Goal: Transaction & Acquisition: Purchase product/service

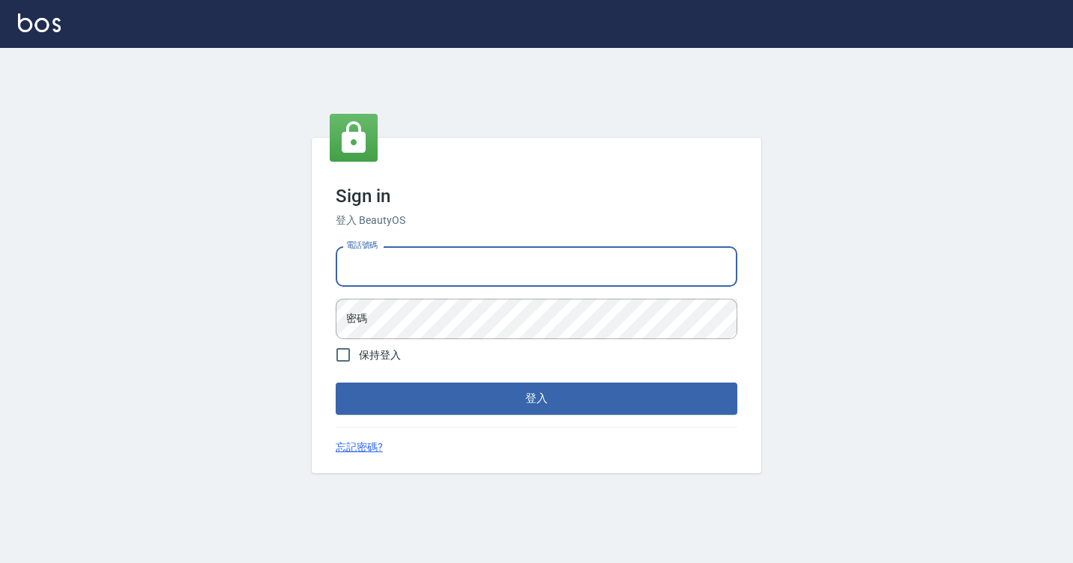
click at [458, 261] on input "電話號碼" at bounding box center [536, 266] width 401 height 40
type input "7812080"
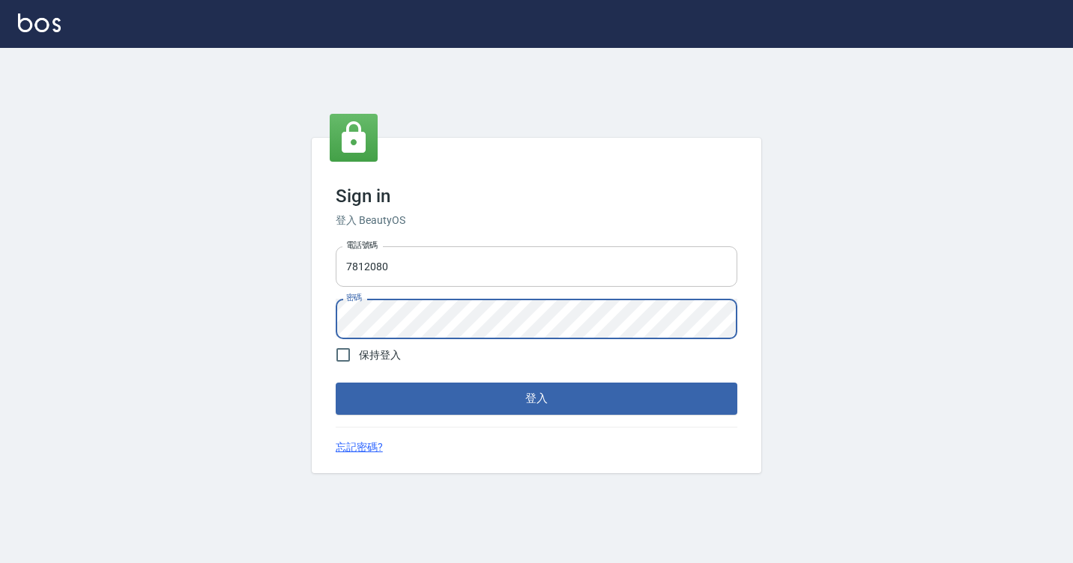
click at [336, 383] on button "登入" at bounding box center [536, 398] width 401 height 31
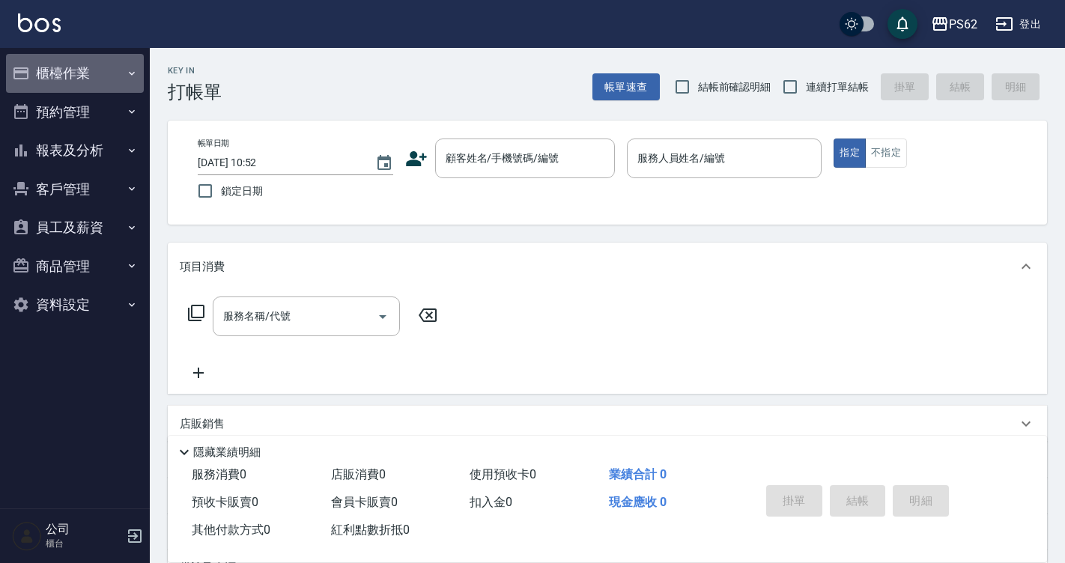
click at [89, 76] on button "櫃檯作業" at bounding box center [75, 73] width 138 height 39
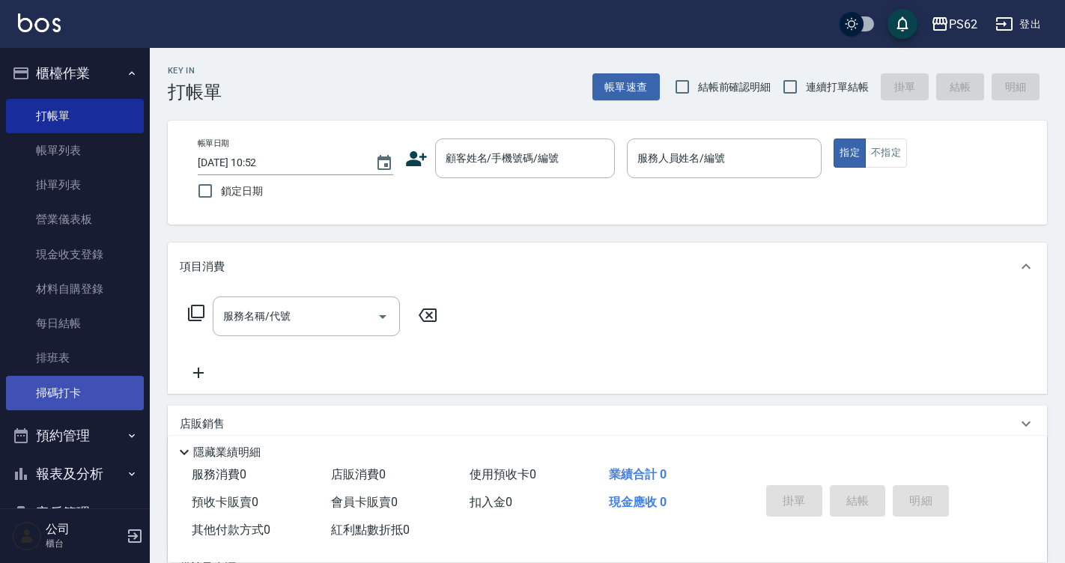
click at [46, 404] on link "掃碼打卡" at bounding box center [75, 393] width 138 height 34
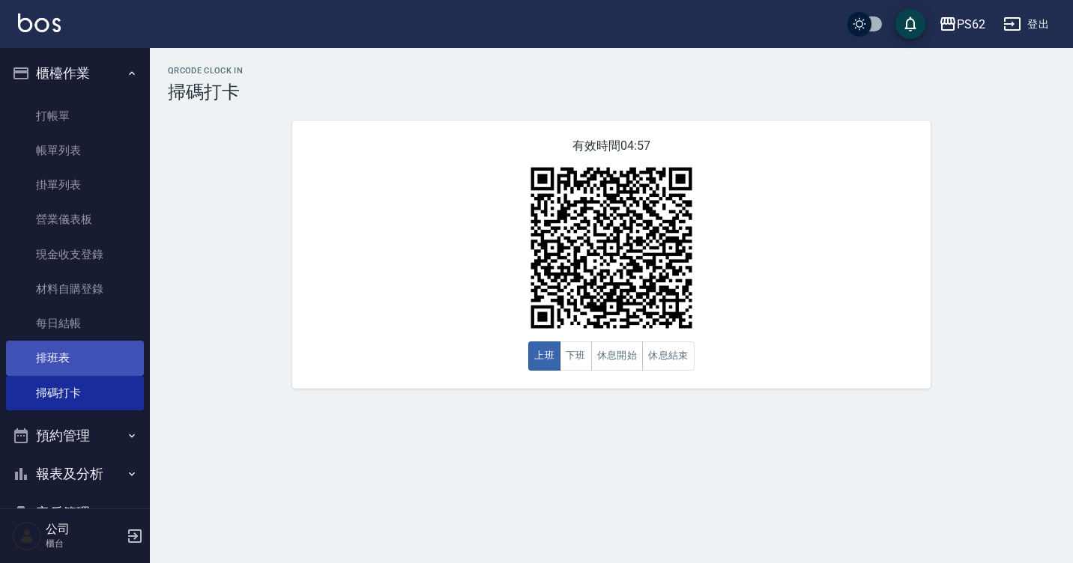
click at [48, 368] on link "排班表" at bounding box center [75, 358] width 138 height 34
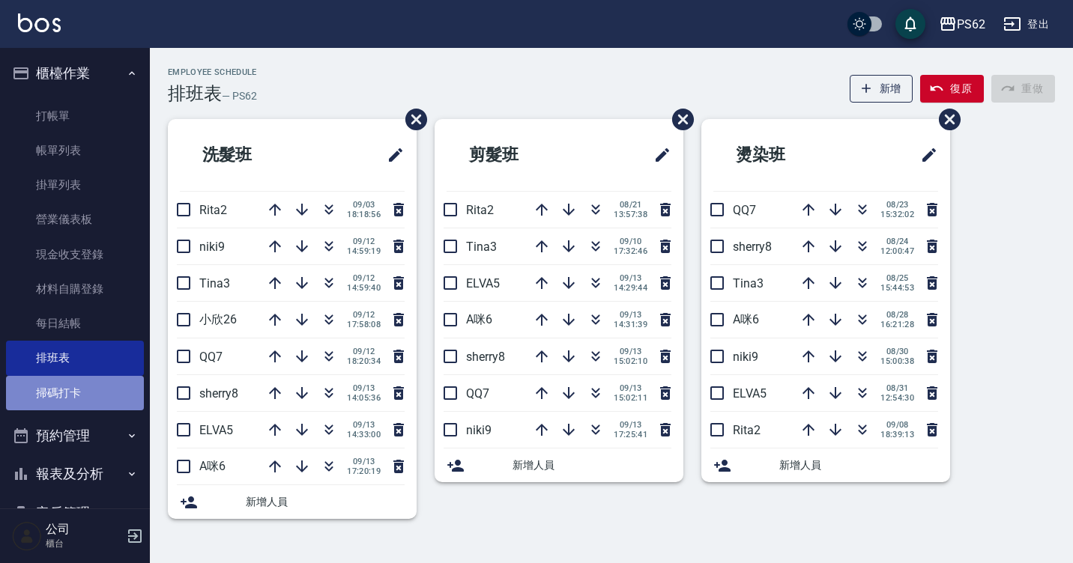
click at [92, 391] on link "掃碼打卡" at bounding box center [75, 393] width 138 height 34
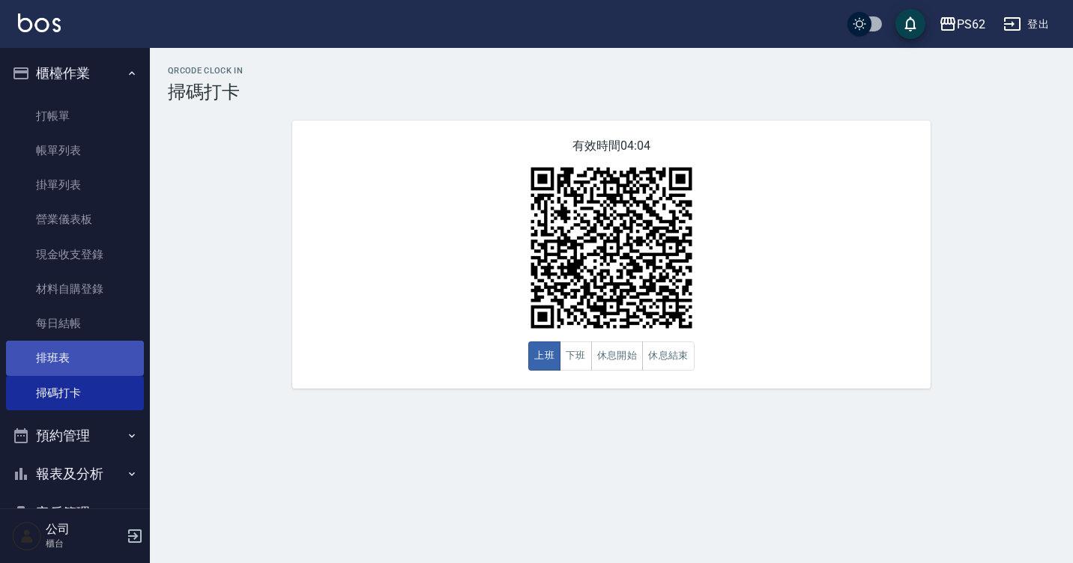
click at [136, 359] on link "排班表" at bounding box center [75, 358] width 138 height 34
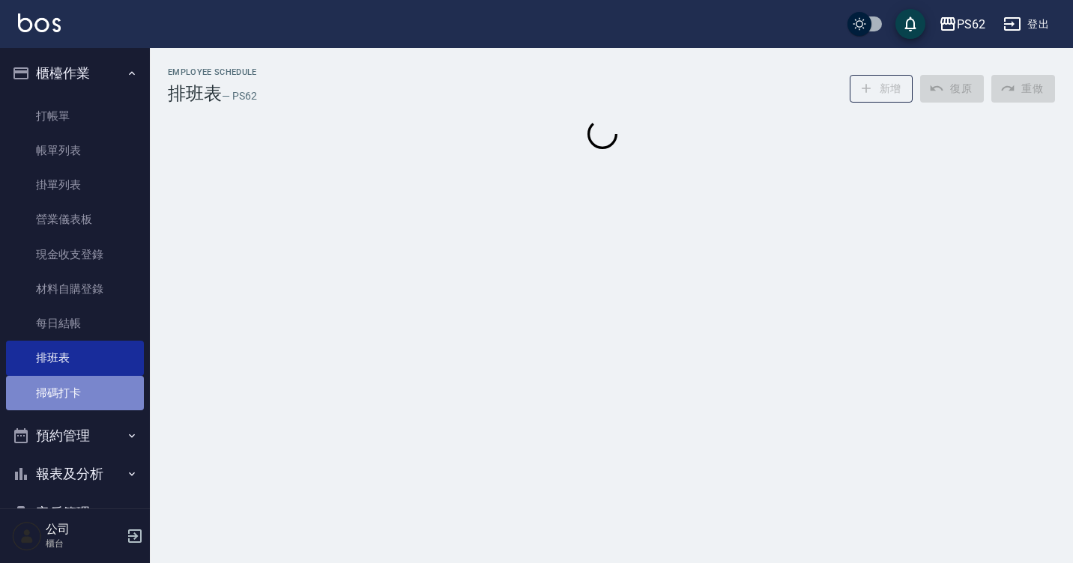
click at [112, 387] on link "掃碼打卡" at bounding box center [75, 393] width 138 height 34
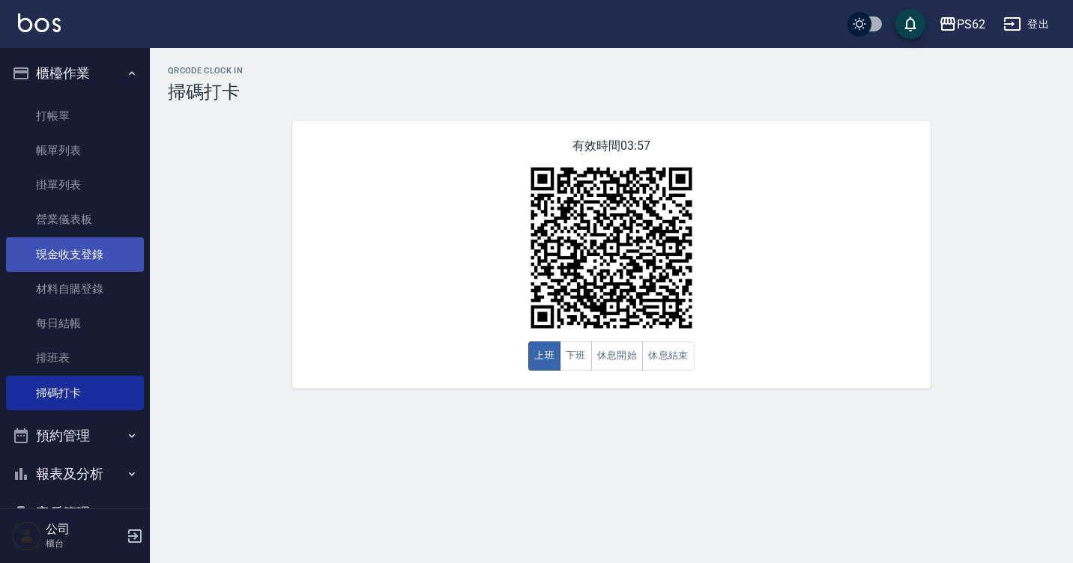
click at [132, 250] on link "現金收支登錄" at bounding box center [75, 254] width 138 height 34
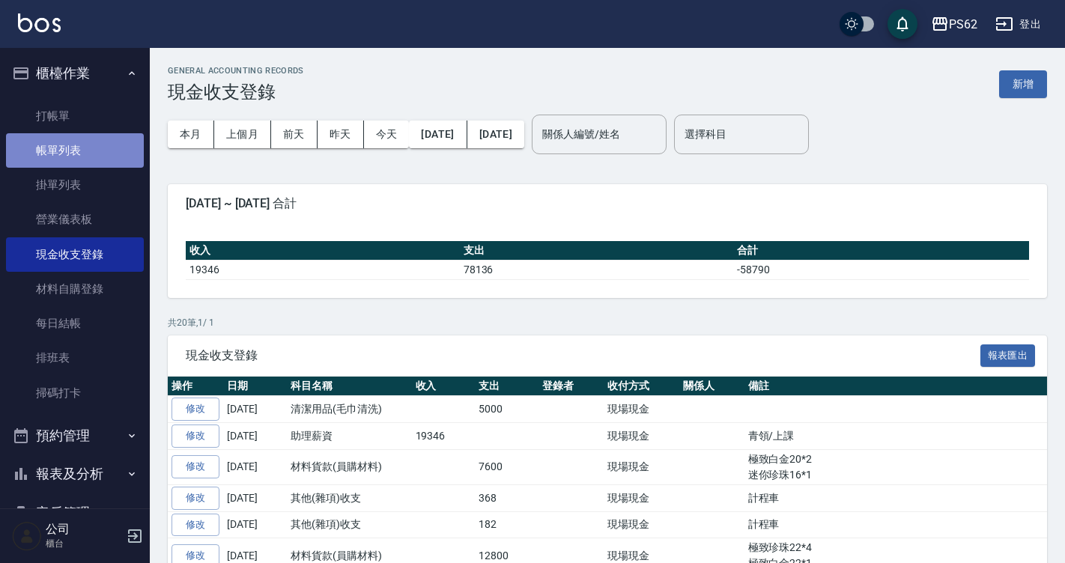
click at [103, 150] on link "帳單列表" at bounding box center [75, 150] width 138 height 34
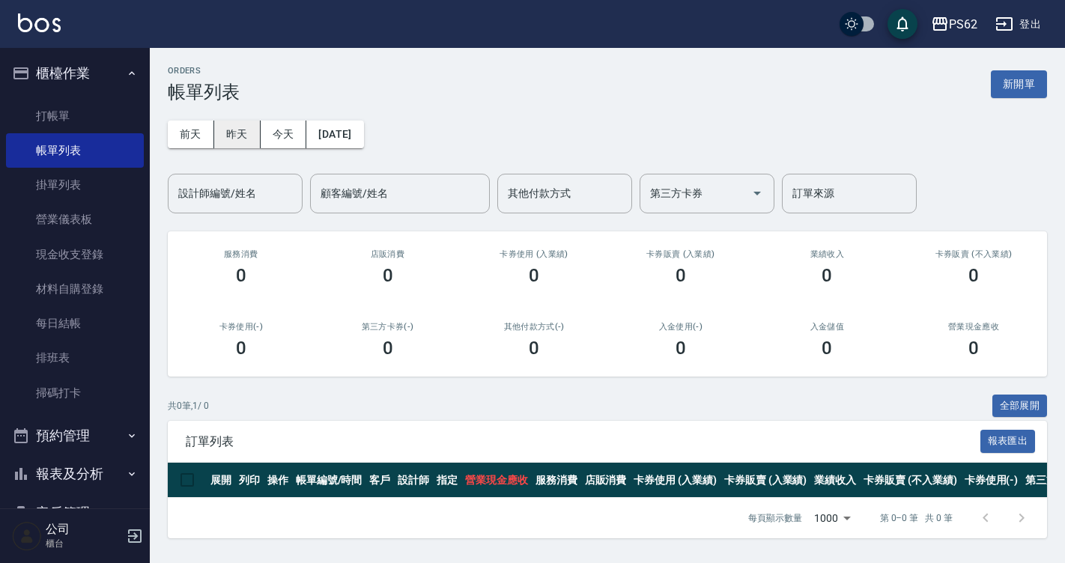
click at [237, 139] on button "昨天" at bounding box center [237, 135] width 46 height 28
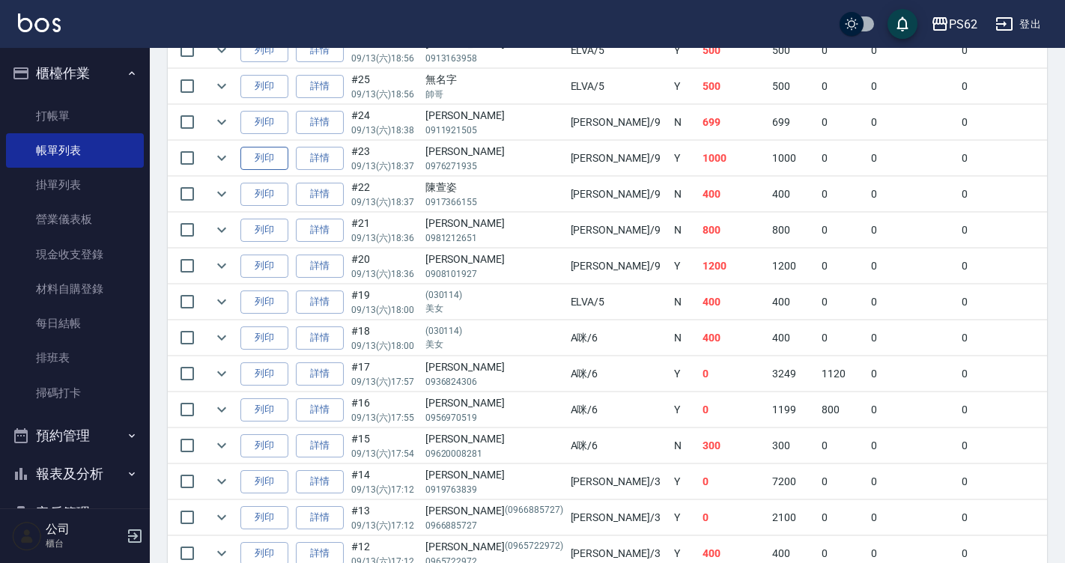
scroll to position [674, 0]
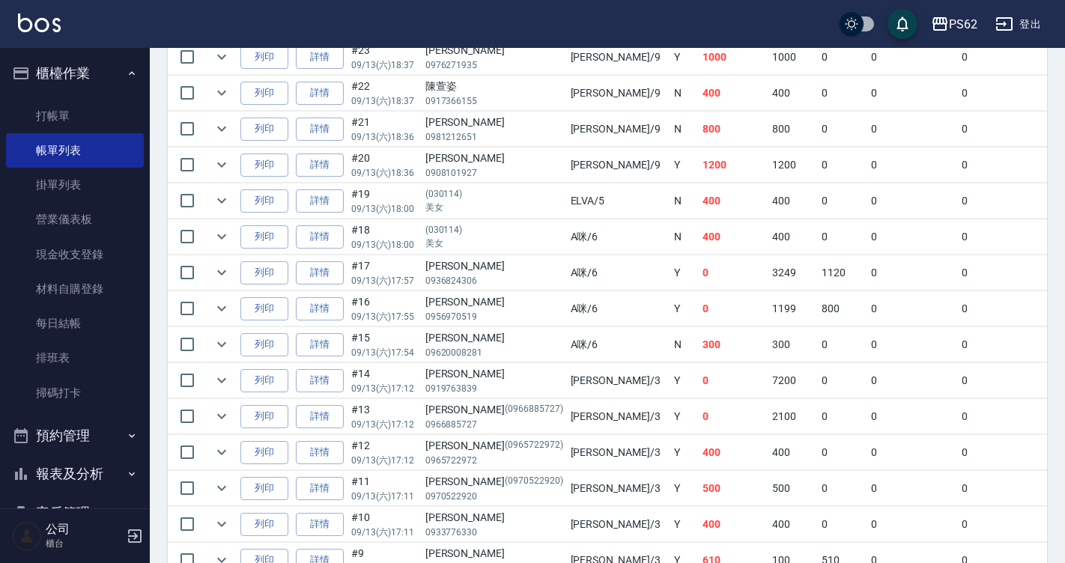
click at [85, 473] on button "報表及分析" at bounding box center [75, 474] width 138 height 39
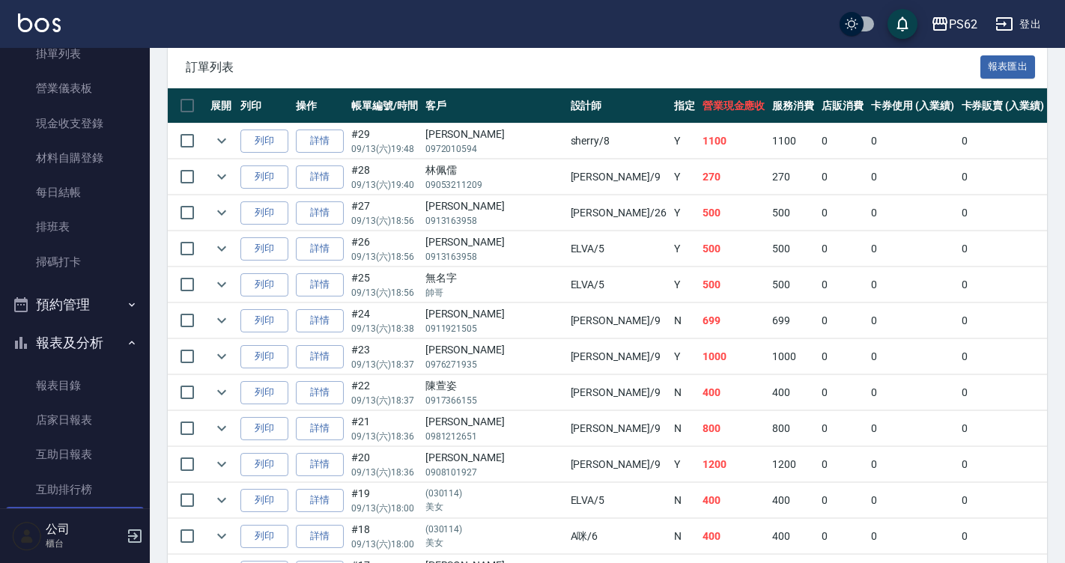
scroll to position [300, 0]
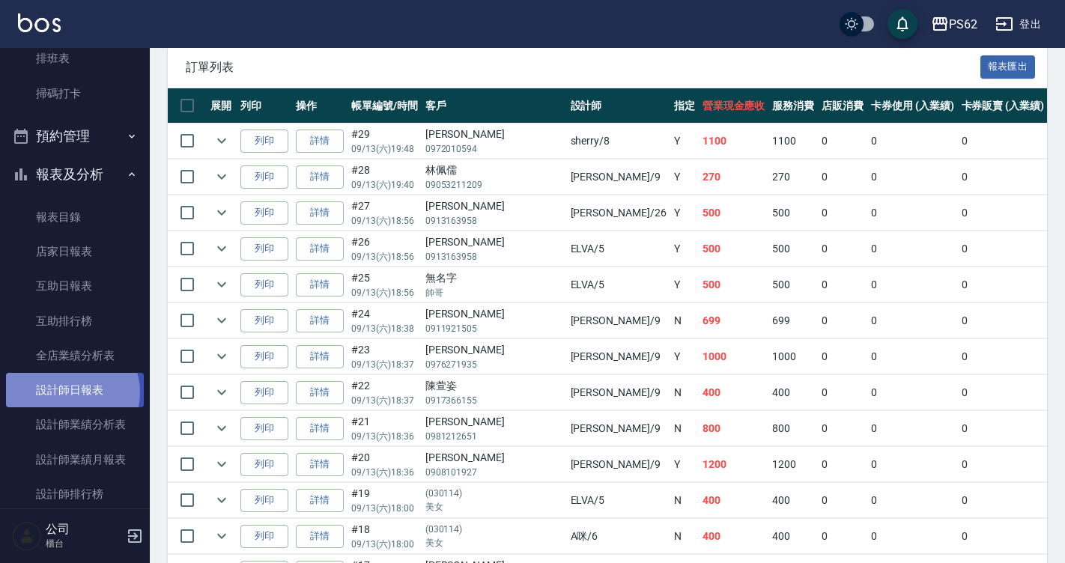
click at [71, 392] on link "設計師日報表" at bounding box center [75, 390] width 138 height 34
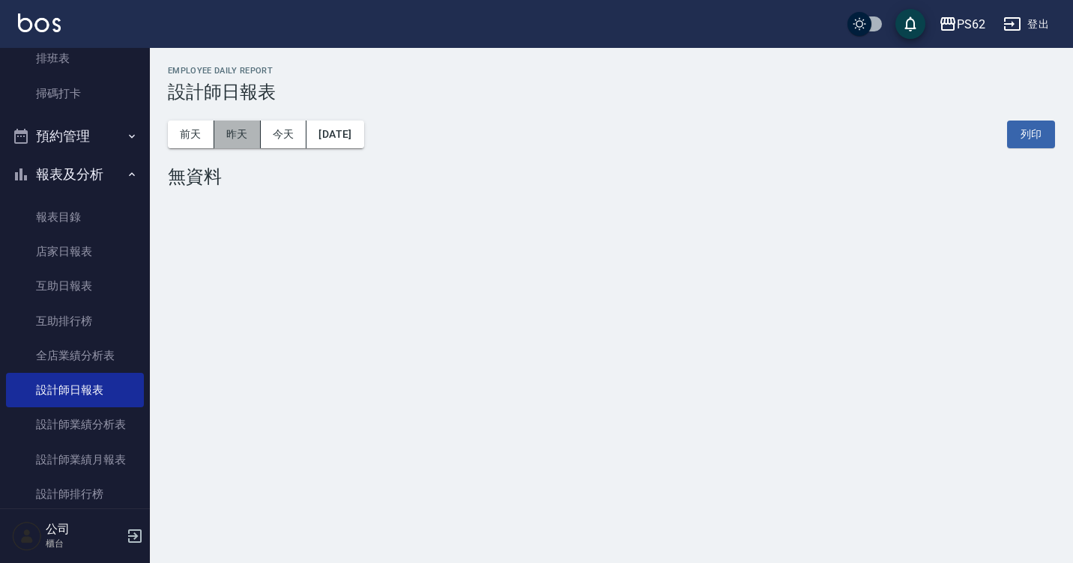
click at [242, 139] on button "昨天" at bounding box center [237, 135] width 46 height 28
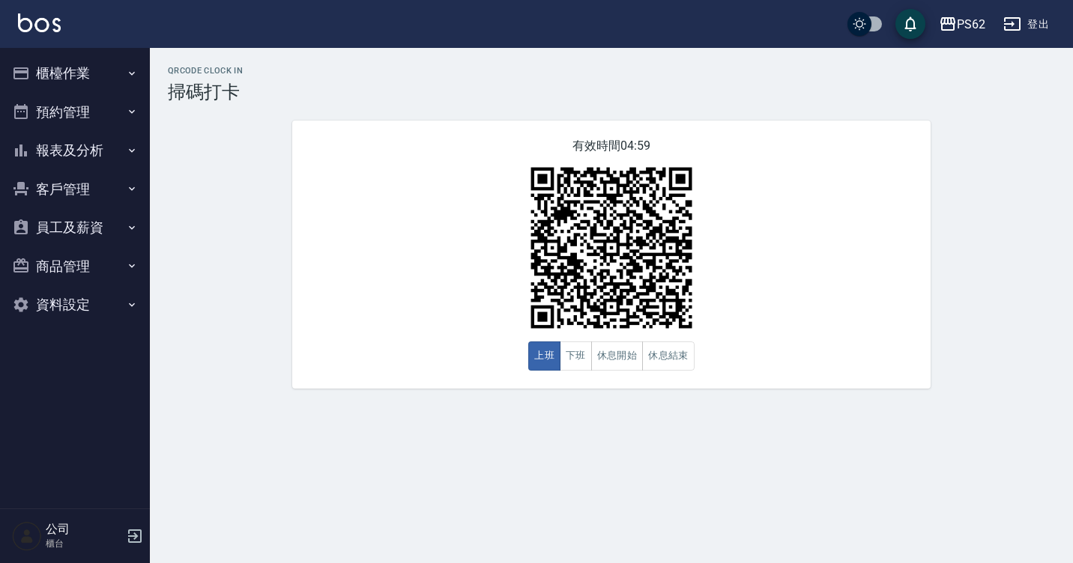
click at [83, 74] on button "櫃檯作業" at bounding box center [75, 73] width 138 height 39
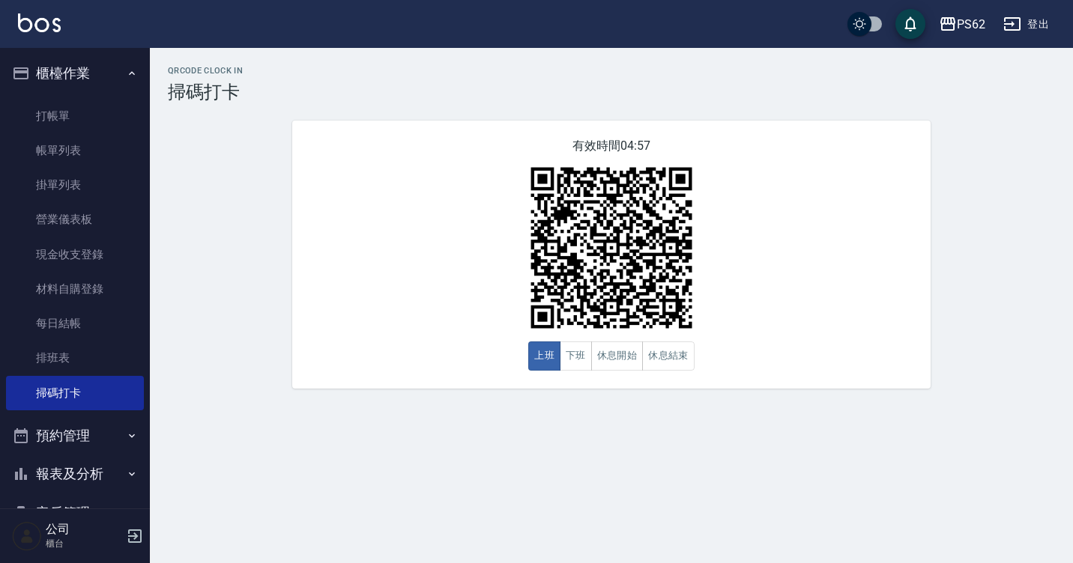
drag, startPoint x: 90, startPoint y: 354, endPoint x: 261, endPoint y: 324, distance: 173.4
click at [90, 354] on link "排班表" at bounding box center [75, 358] width 138 height 34
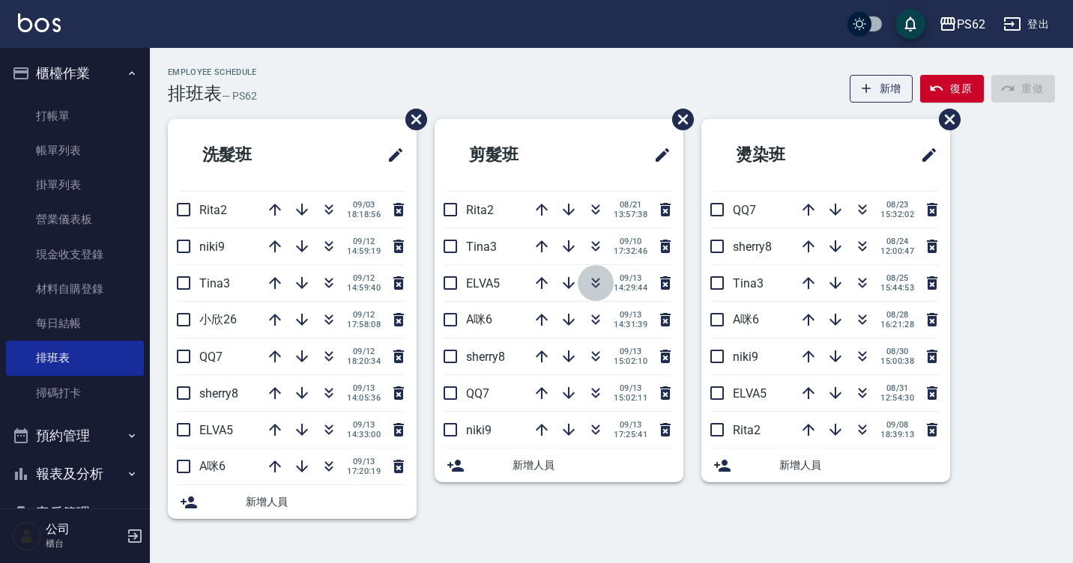
click at [591, 286] on icon "button" at bounding box center [595, 283] width 18 height 18
click at [589, 357] on icon "button" at bounding box center [595, 357] width 18 height 18
click at [1050, 348] on div "洗髮班 Rita2 09/03 18:18:56 niki9 09/12 14:59:19 Tina3 09/12 14:59:40 小欣26 09/12 1…" at bounding box center [602, 328] width 905 height 418
click at [332, 98] on div "Employee Schedule 排班表 — PS62 新增 復原 重做" at bounding box center [611, 85] width 887 height 37
click at [85, 91] on button "櫃檯作業" at bounding box center [75, 73] width 138 height 39
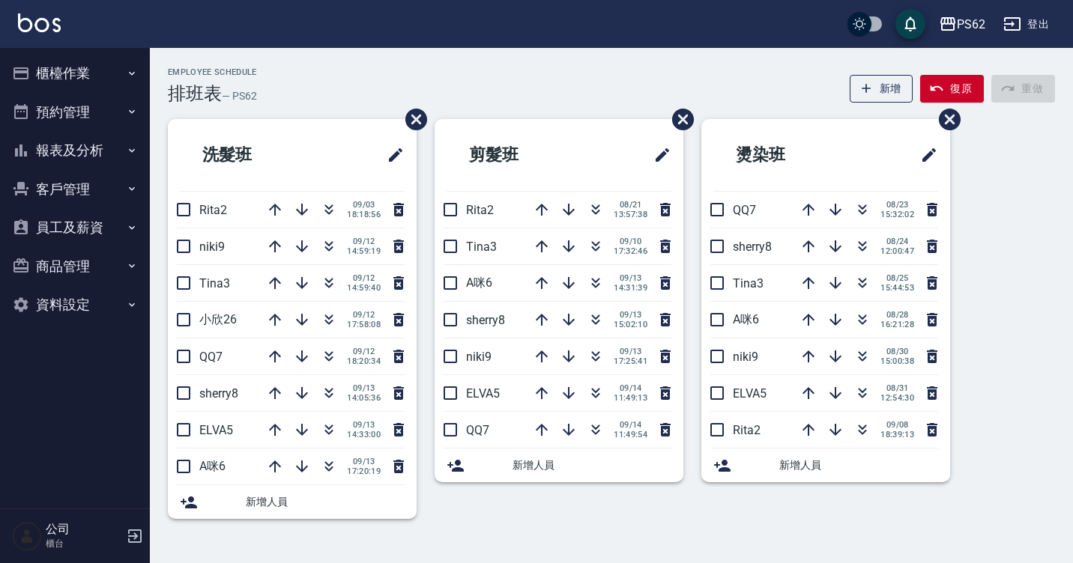
click at [85, 91] on button "櫃檯作業" at bounding box center [75, 73] width 138 height 39
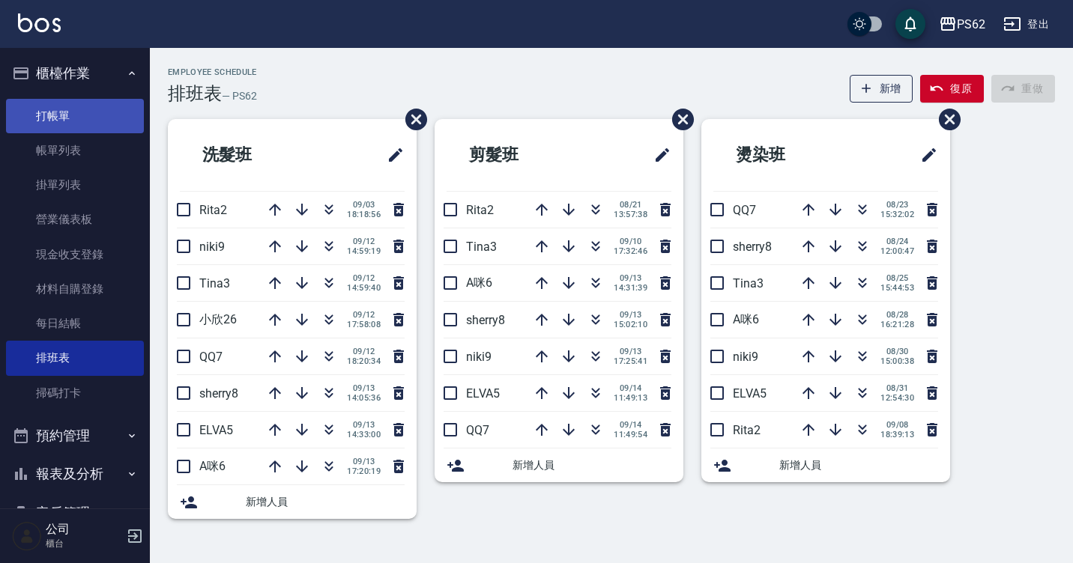
click at [82, 110] on link "打帳單" at bounding box center [75, 116] width 138 height 34
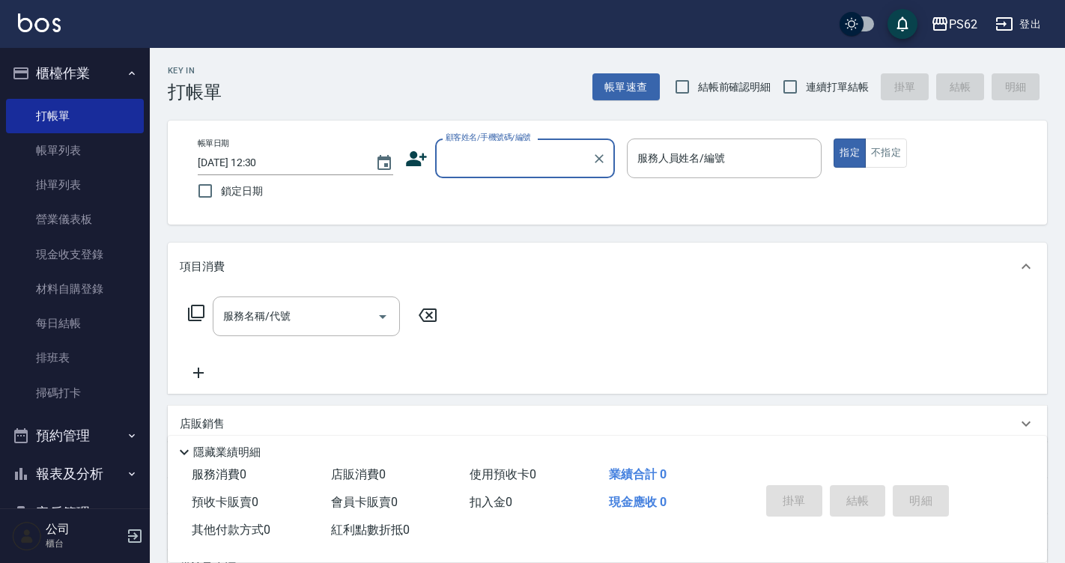
click at [529, 152] on input "顧客姓名/手機號碼/編號" at bounding box center [514, 158] width 144 height 26
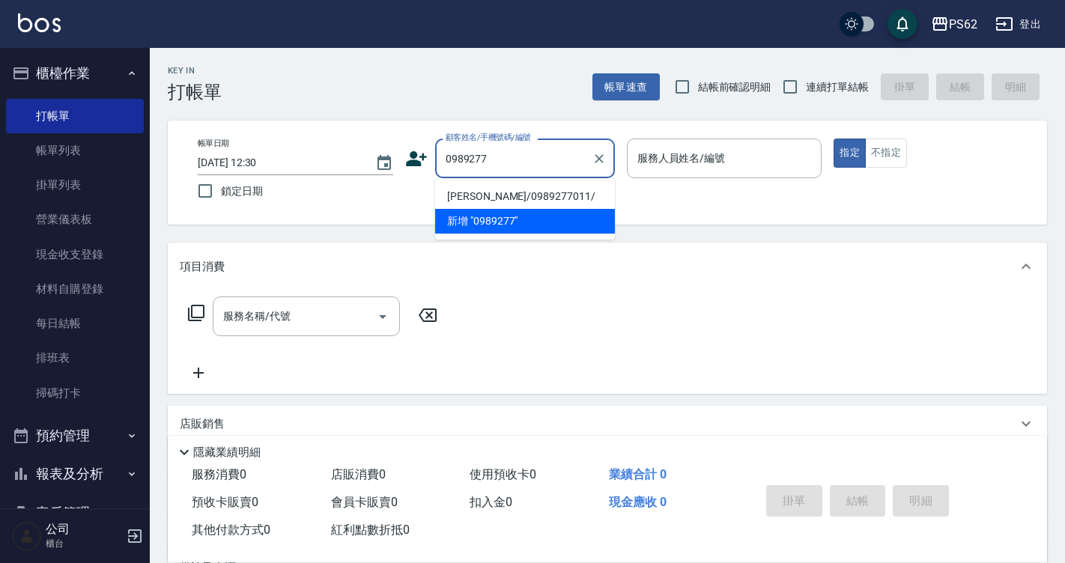
click at [469, 198] on li "莊曜宇/0989277011/" at bounding box center [525, 196] width 180 height 25
type input "莊曜宇/0989277011/"
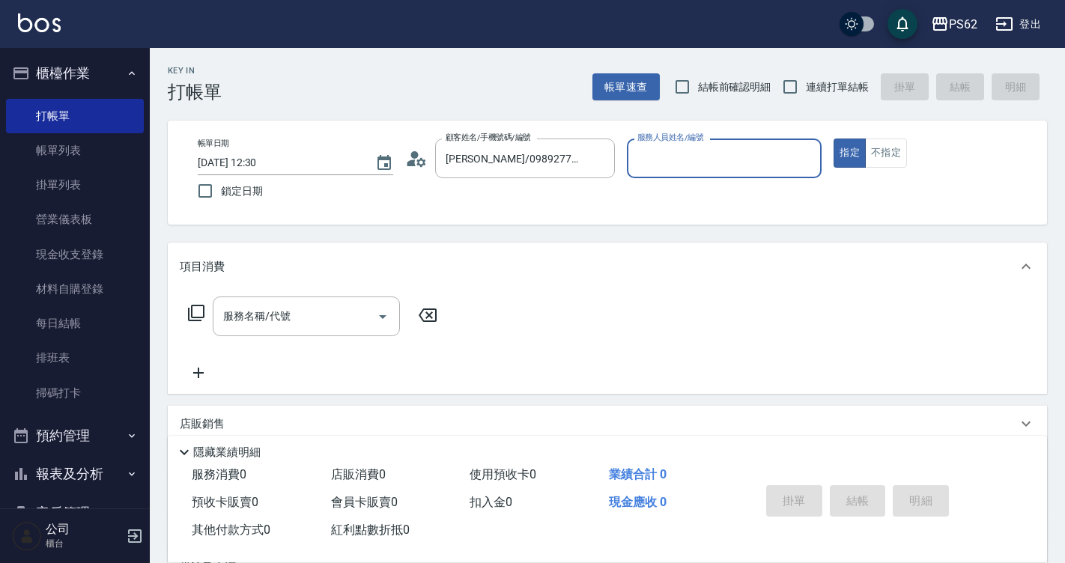
click at [416, 155] on circle at bounding box center [413, 154] width 7 height 7
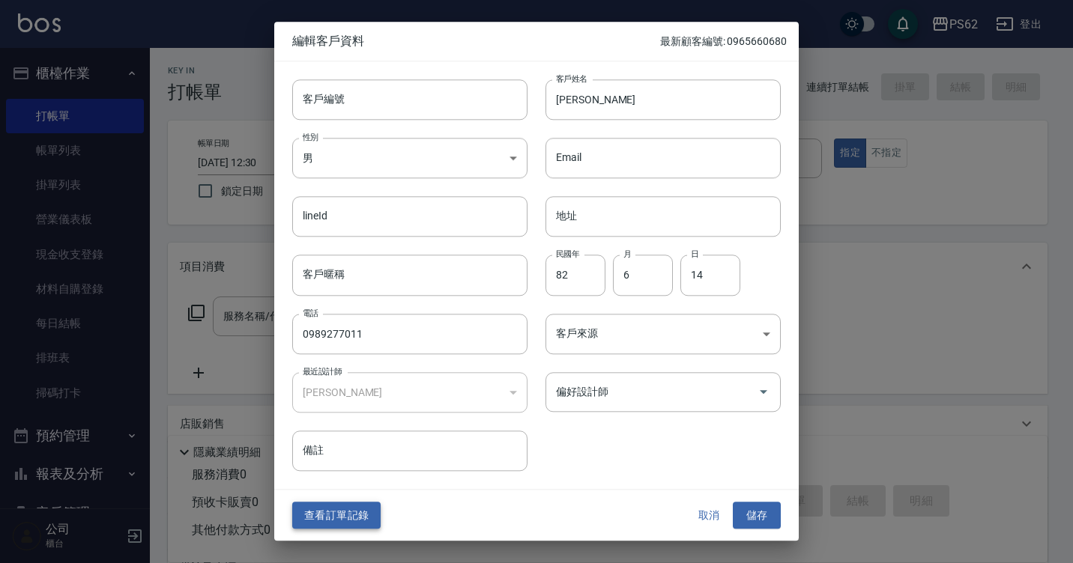
click at [378, 522] on button "查看訂單記錄" at bounding box center [336, 516] width 88 height 28
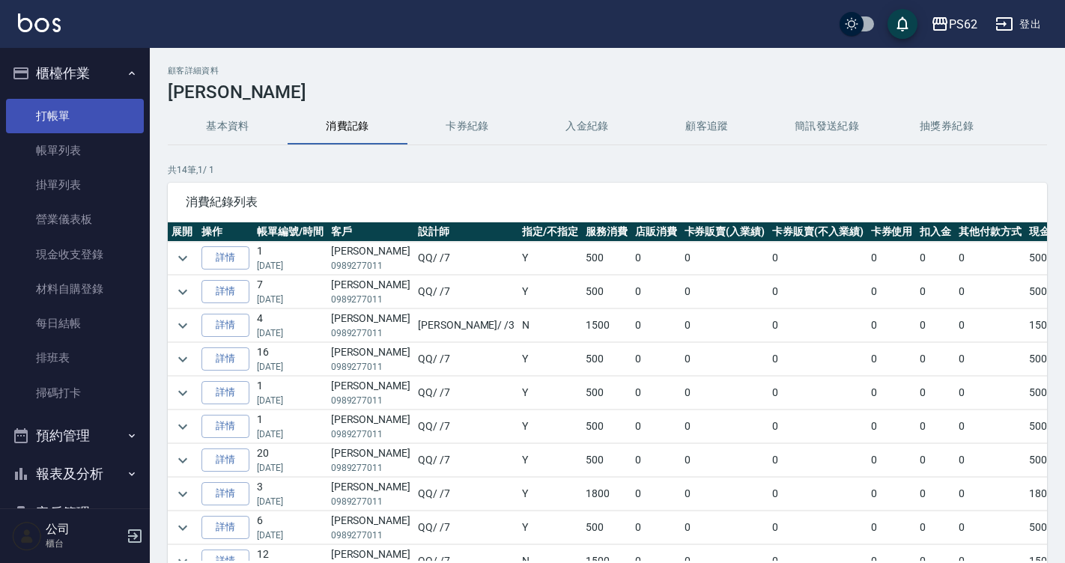
click at [58, 100] on link "打帳單" at bounding box center [75, 116] width 138 height 34
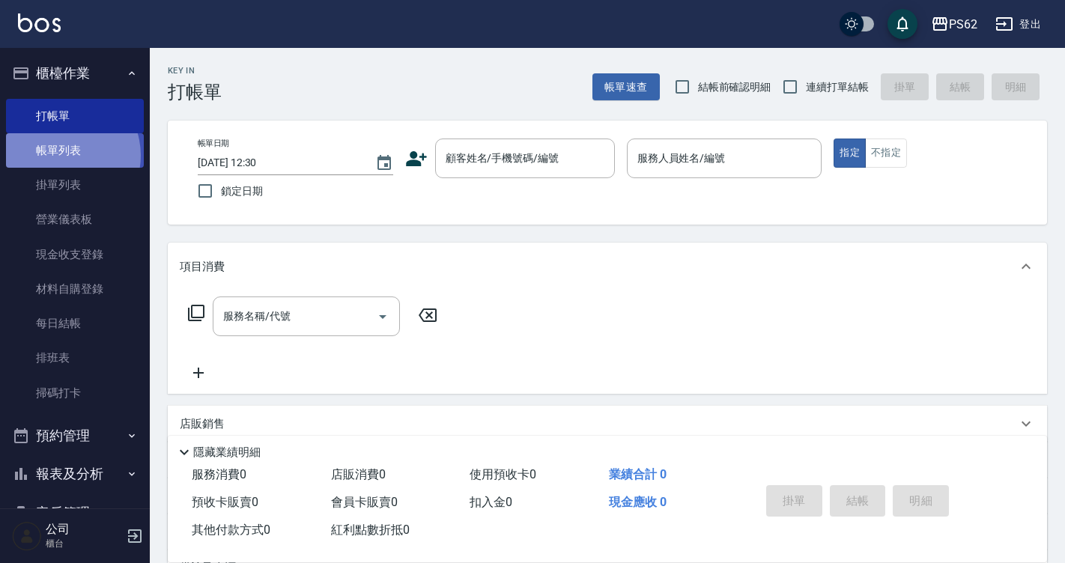
drag, startPoint x: 890, startPoint y: 26, endPoint x: 61, endPoint y: 156, distance: 838.4
click at [61, 156] on link "帳單列表" at bounding box center [75, 150] width 138 height 34
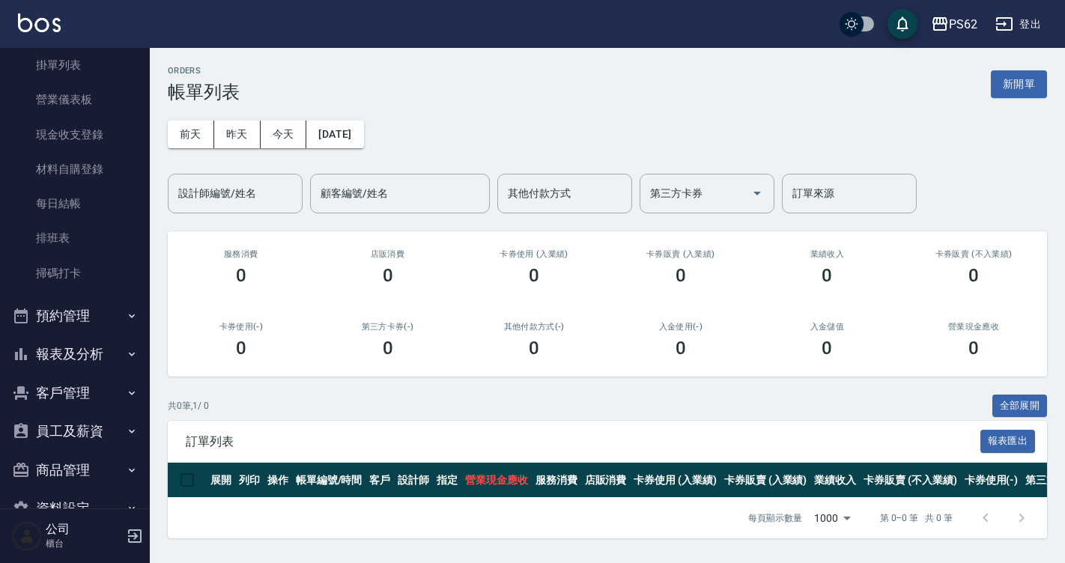
scroll to position [157, 0]
click at [140, 309] on nav "櫃檯作業 打帳單 帳單列表 掛單列表 營業儀表板 現金收支登錄 材料自購登錄 每日結帳 排班表 掃碼打卡 預約管理 預約管理 單日預約紀錄 單週預約紀錄 報表…" at bounding box center [75, 278] width 150 height 461
drag, startPoint x: 137, startPoint y: 311, endPoint x: 121, endPoint y: 315, distance: 16.9
click at [137, 311] on nav "櫃檯作業 打帳單 帳單列表 掛單列表 營業儀表板 現金收支登錄 材料自購登錄 每日結帳 排班表 掃碼打卡 預約管理 預約管理 單日預約紀錄 單週預約紀錄 報表…" at bounding box center [75, 278] width 150 height 461
click at [107, 320] on button "報表及分析" at bounding box center [75, 316] width 138 height 39
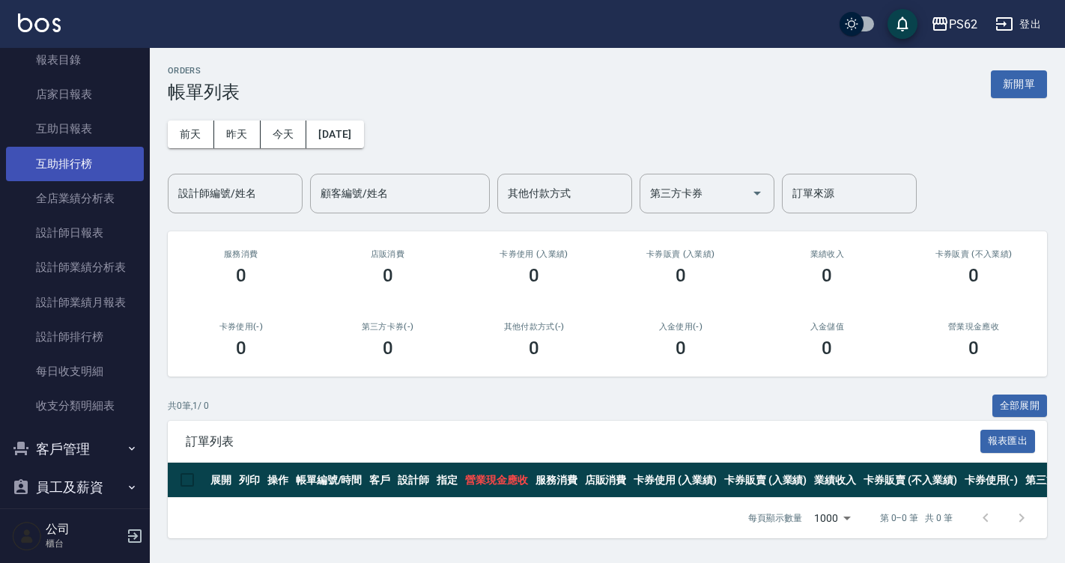
scroll to position [532, 0]
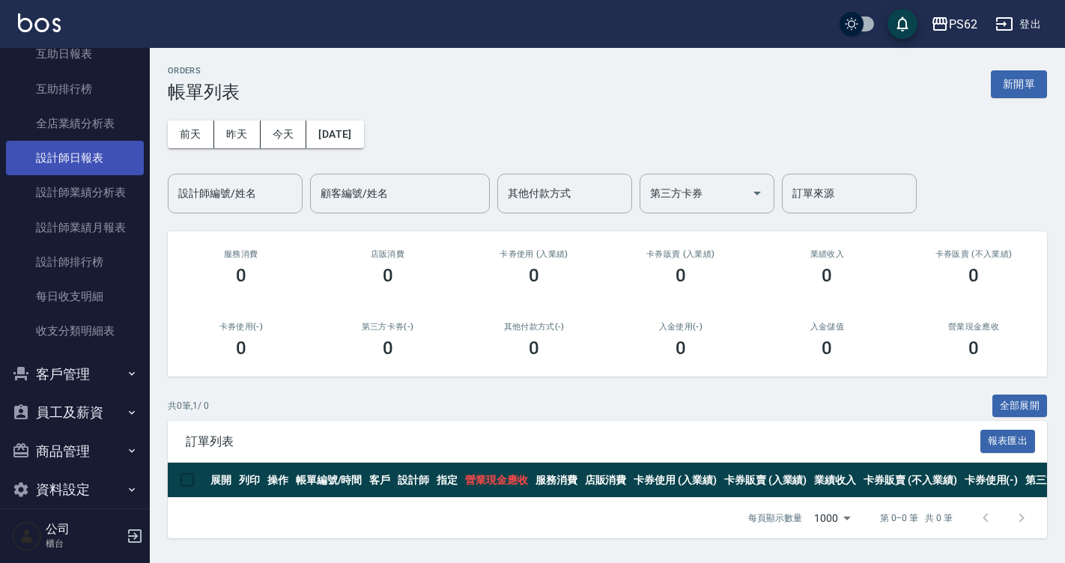
click at [121, 156] on link "設計師日報表" at bounding box center [75, 158] width 138 height 34
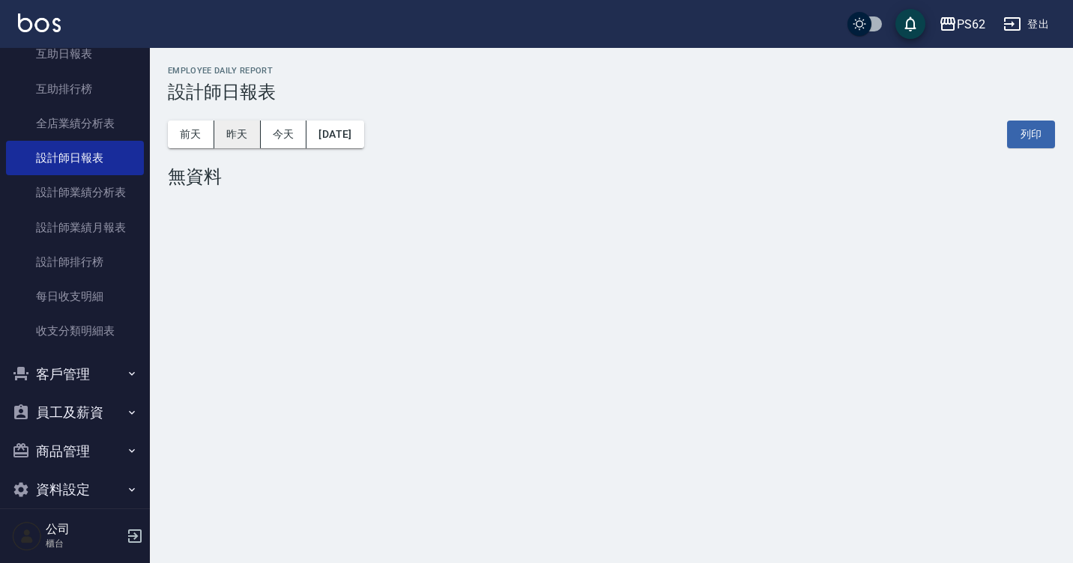
click at [246, 142] on button "昨天" at bounding box center [237, 135] width 46 height 28
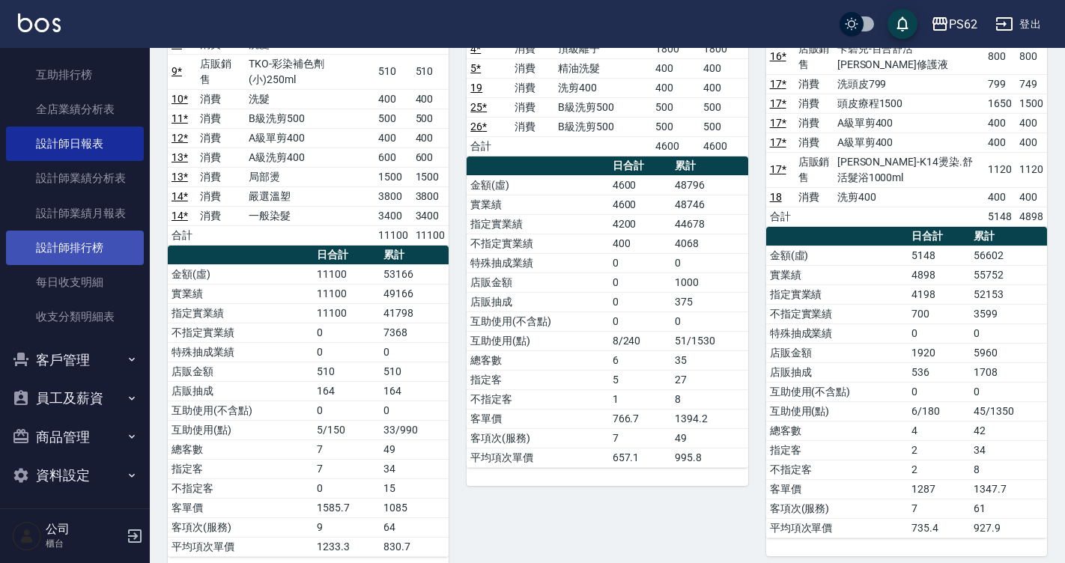
scroll to position [550, 0]
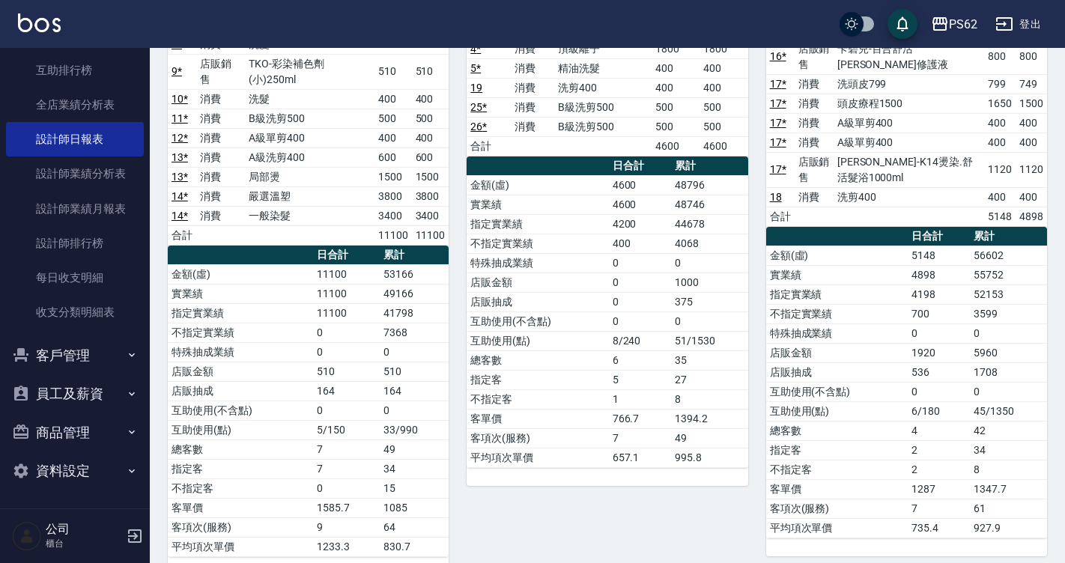
click at [129, 355] on icon "button" at bounding box center [132, 356] width 6 height 4
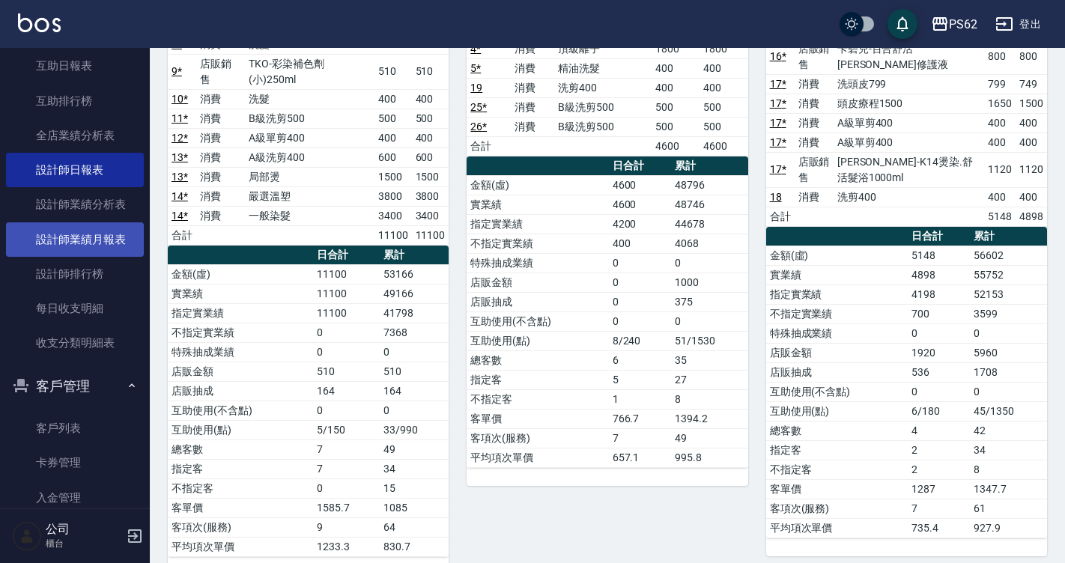
scroll to position [516, 0]
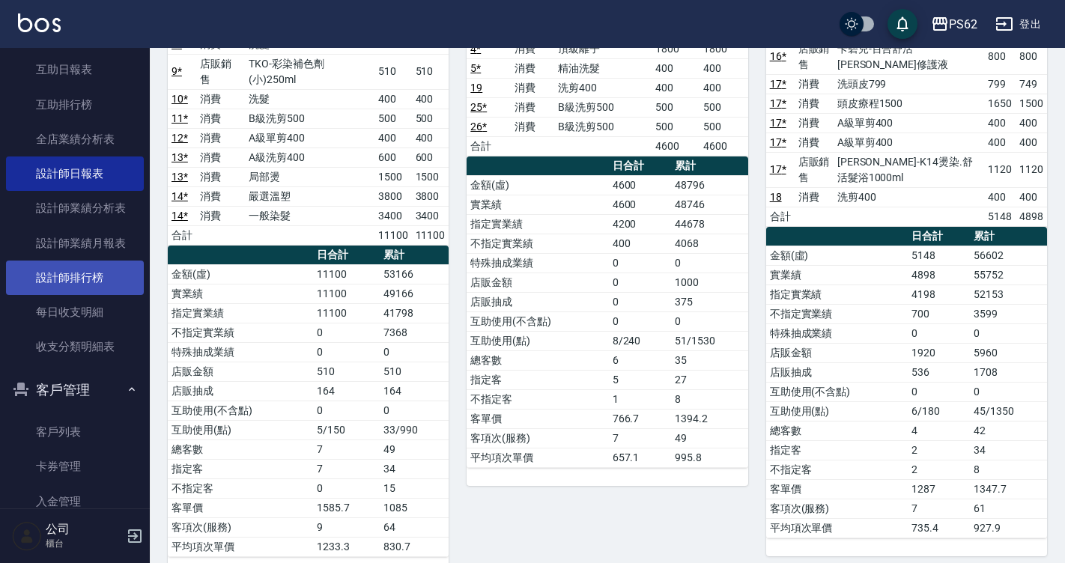
click at [118, 262] on link "設計師排行榜" at bounding box center [75, 278] width 138 height 34
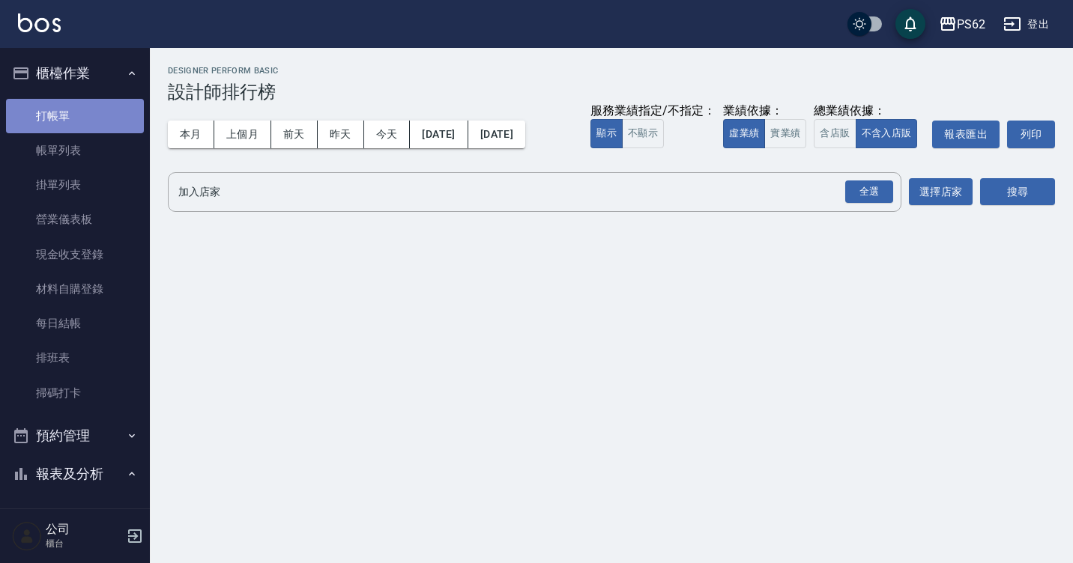
click at [95, 106] on link "打帳單" at bounding box center [75, 116] width 138 height 34
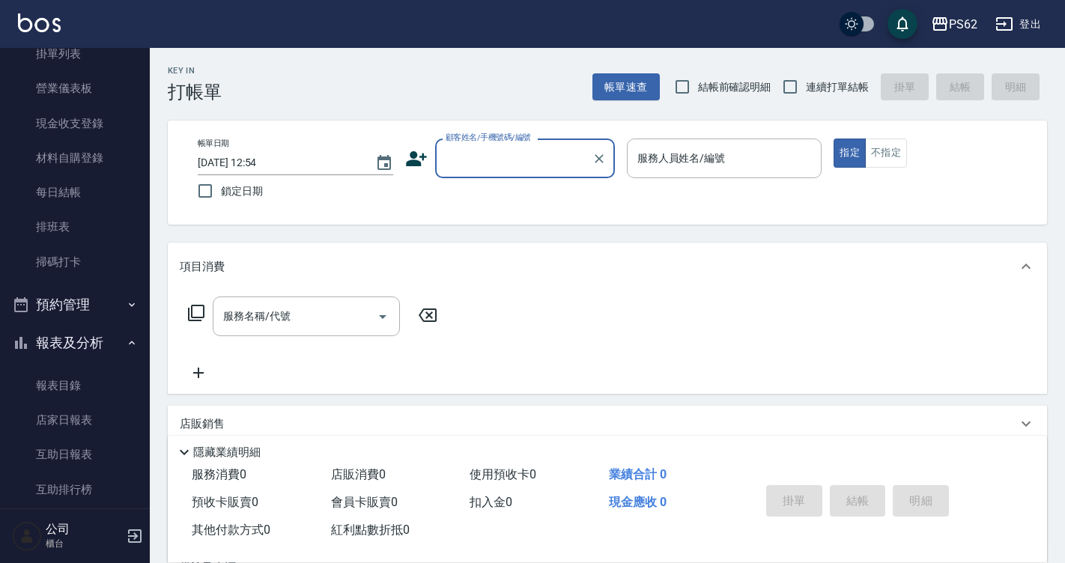
scroll to position [225, 0]
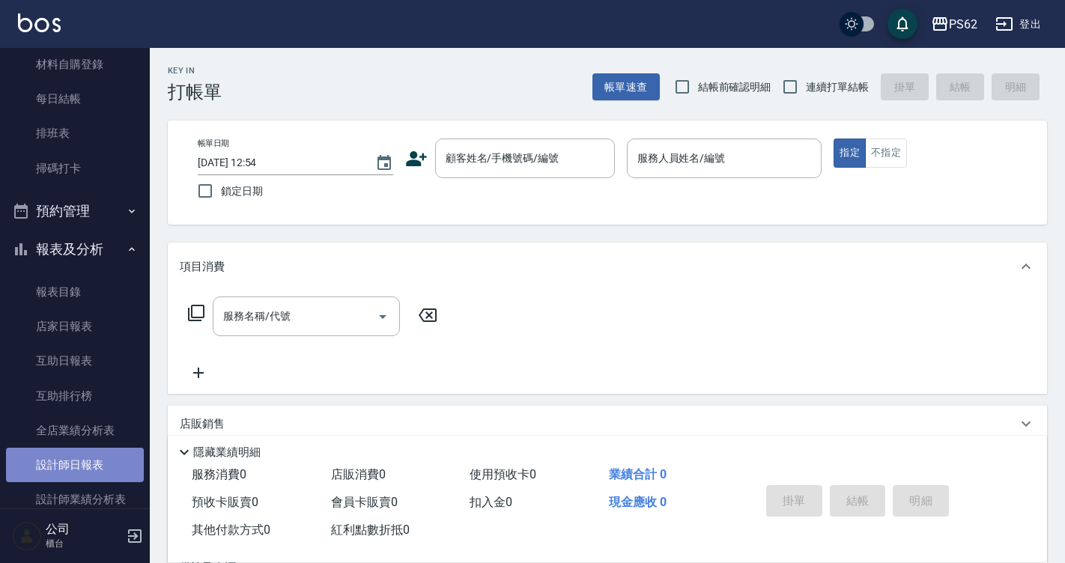
click at [86, 473] on link "設計師日報表" at bounding box center [75, 465] width 138 height 34
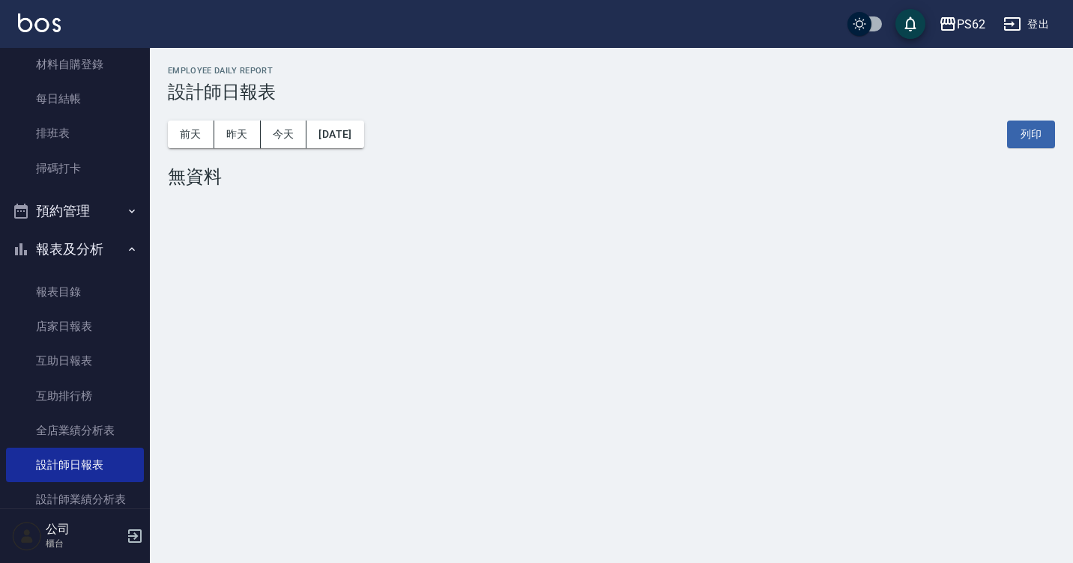
click at [244, 160] on div "前天 昨天 今天 2025/09/14 列印" at bounding box center [611, 135] width 887 height 64
click at [244, 151] on div "前天 昨天 今天 2025/09/14 列印" at bounding box center [611, 135] width 887 height 64
click at [244, 148] on div "前天 昨天 今天 2025/09/14 列印" at bounding box center [611, 135] width 887 height 64
click at [240, 131] on button "昨天" at bounding box center [237, 135] width 46 height 28
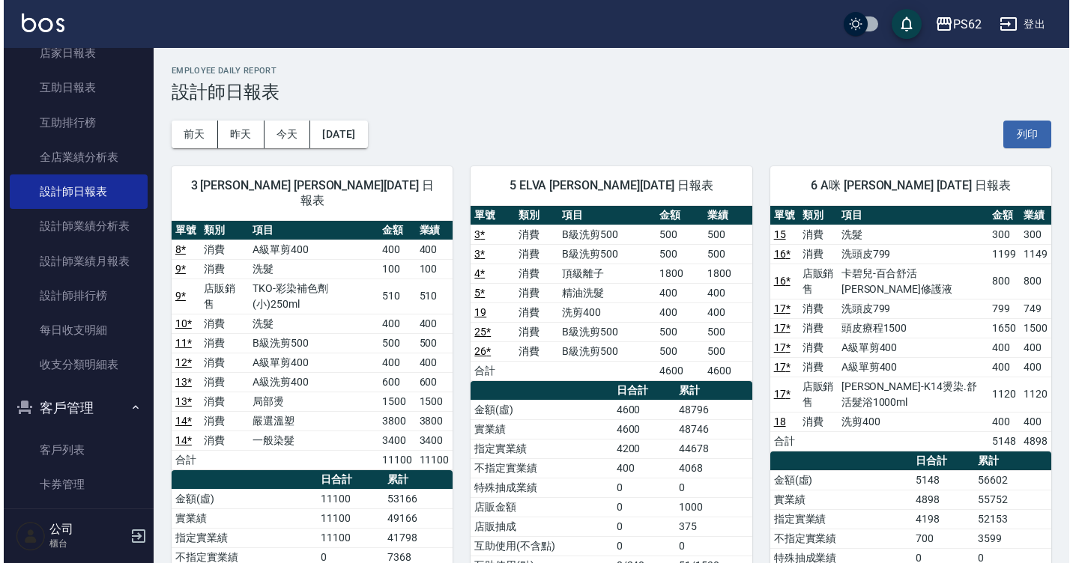
scroll to position [524, 0]
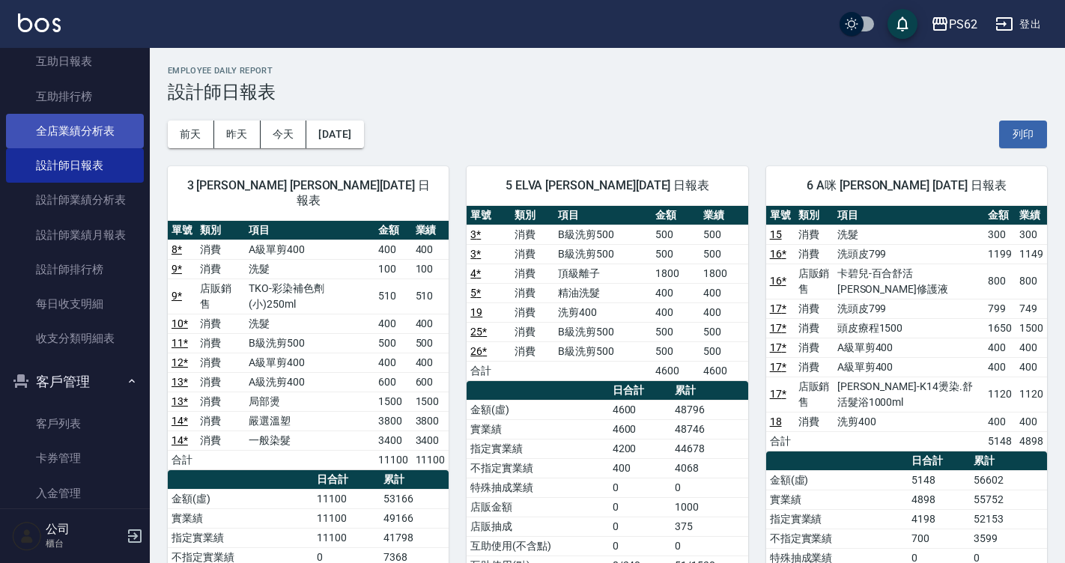
click at [99, 119] on link "全店業績分析表" at bounding box center [75, 131] width 138 height 34
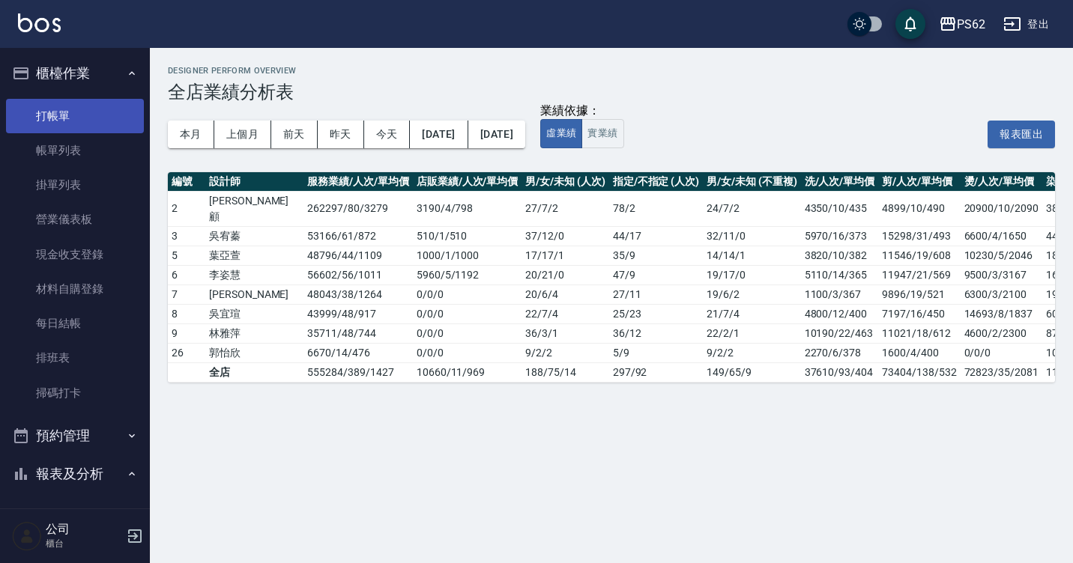
click at [82, 103] on link "打帳單" at bounding box center [75, 116] width 138 height 34
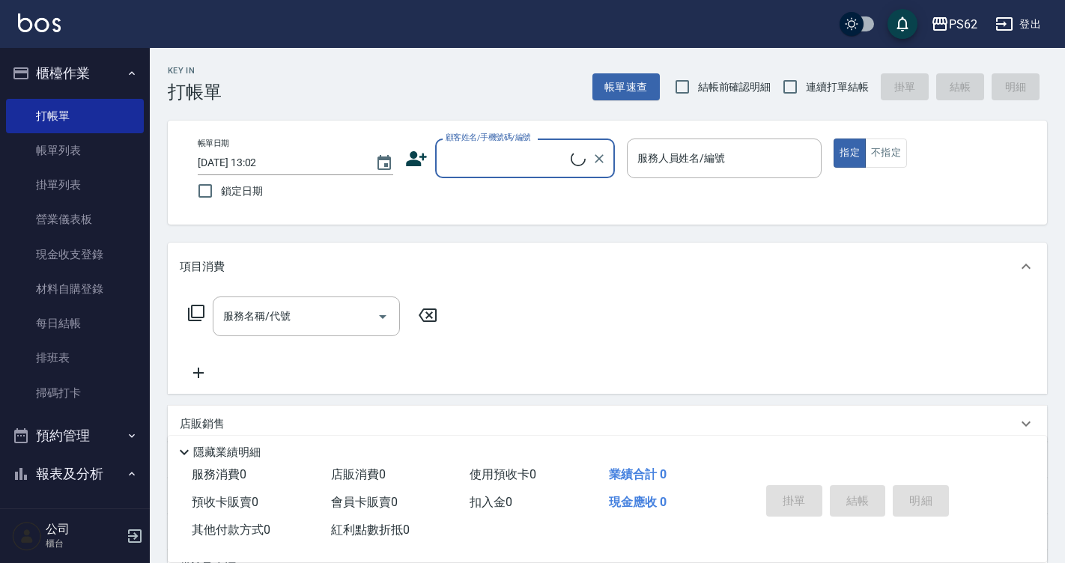
click at [489, 166] on input "顧客姓名/手機號碼/編號" at bounding box center [506, 158] width 129 height 26
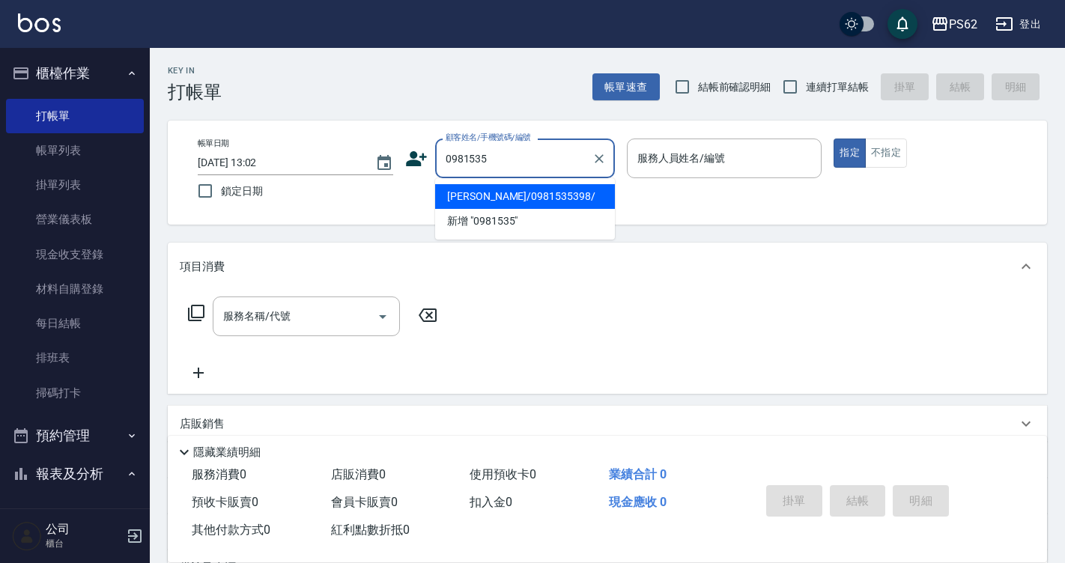
click at [531, 201] on li "高定源/0981535398/" at bounding box center [525, 196] width 180 height 25
type input "高定源/0981535398/"
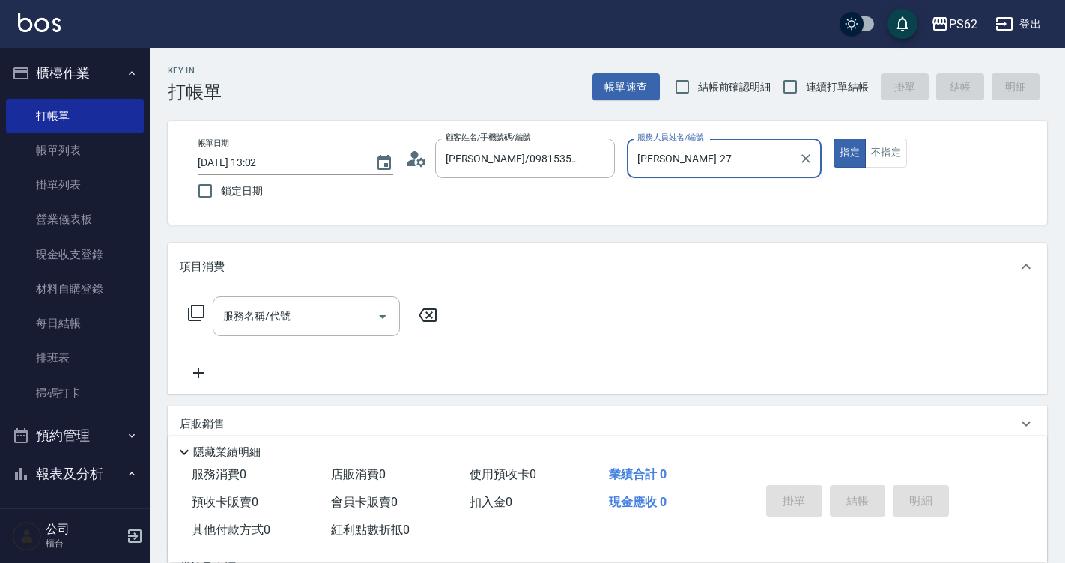
click at [834, 139] on button "指定" at bounding box center [850, 153] width 32 height 29
type input "Rita-2"
type button "true"
click at [653, 141] on label "服務人員姓名/編號" at bounding box center [670, 137] width 66 height 11
click at [653, 145] on input "Rita-2" at bounding box center [714, 158] width 160 height 26
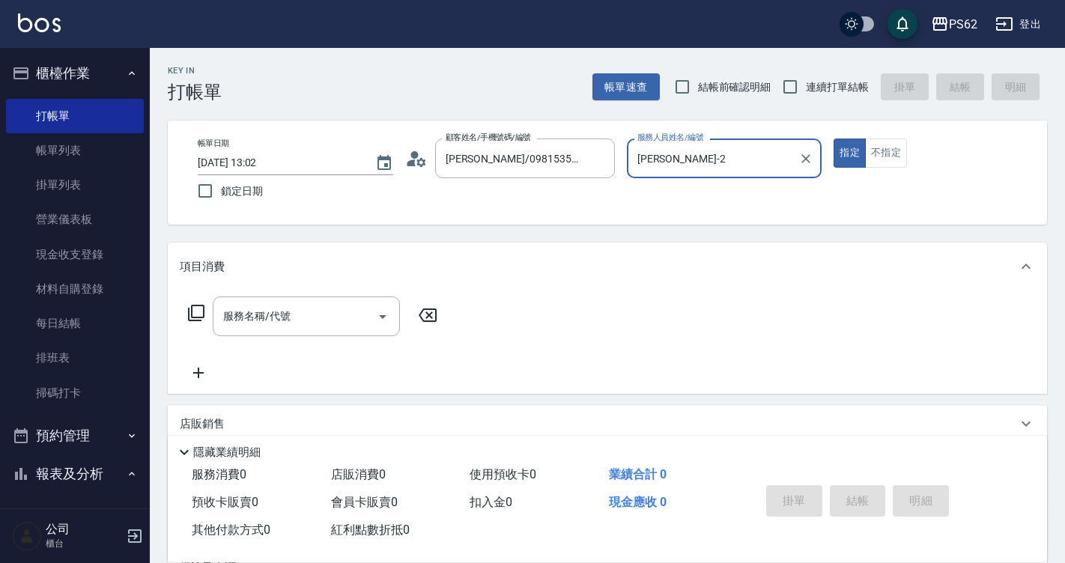
click at [662, 152] on input "Rita-2" at bounding box center [714, 158] width 160 height 26
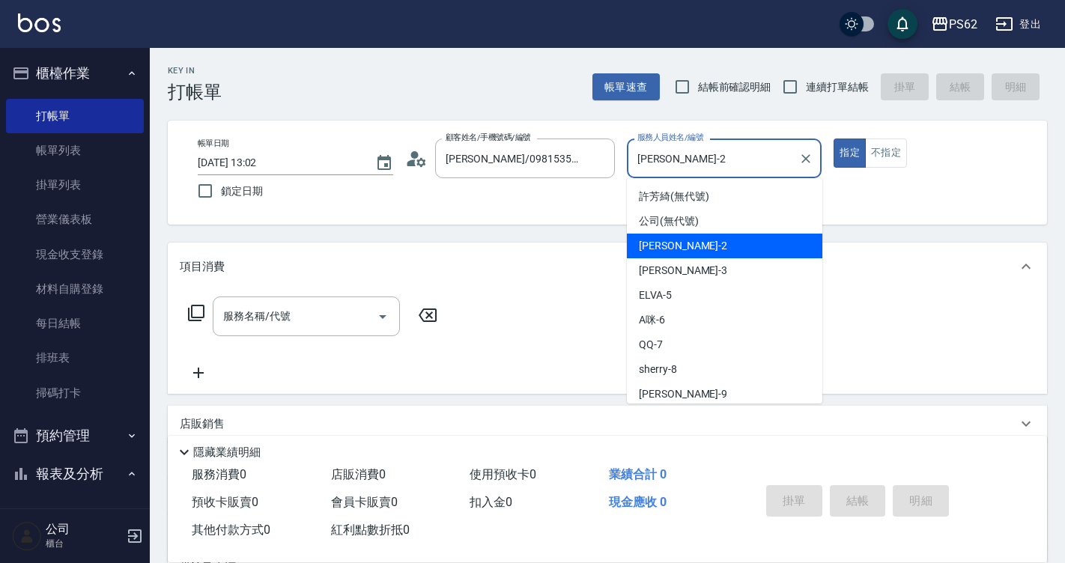
click at [662, 152] on input "Rita-2" at bounding box center [714, 158] width 160 height 26
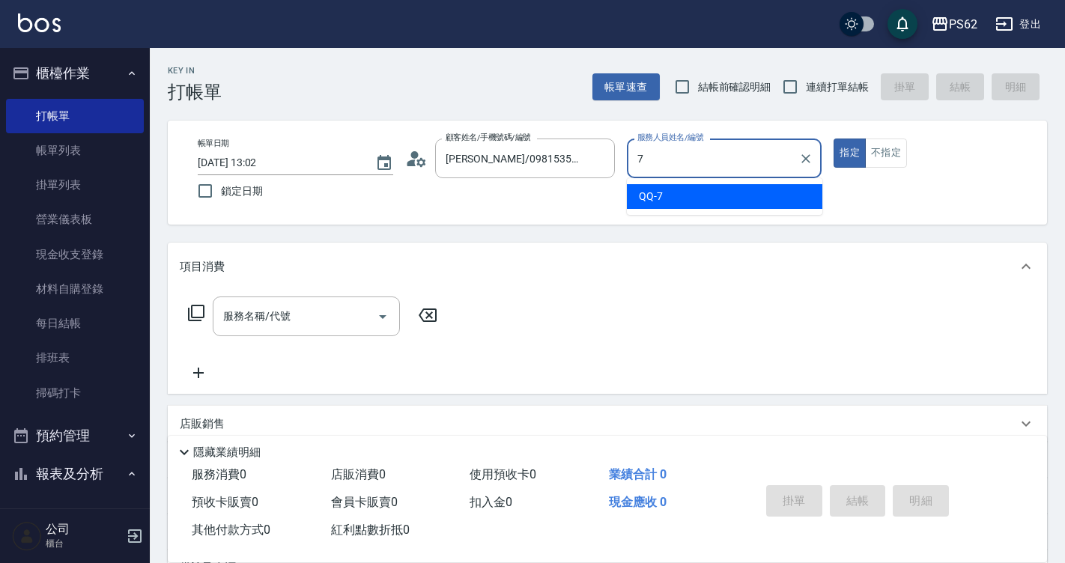
type input "QQ-7"
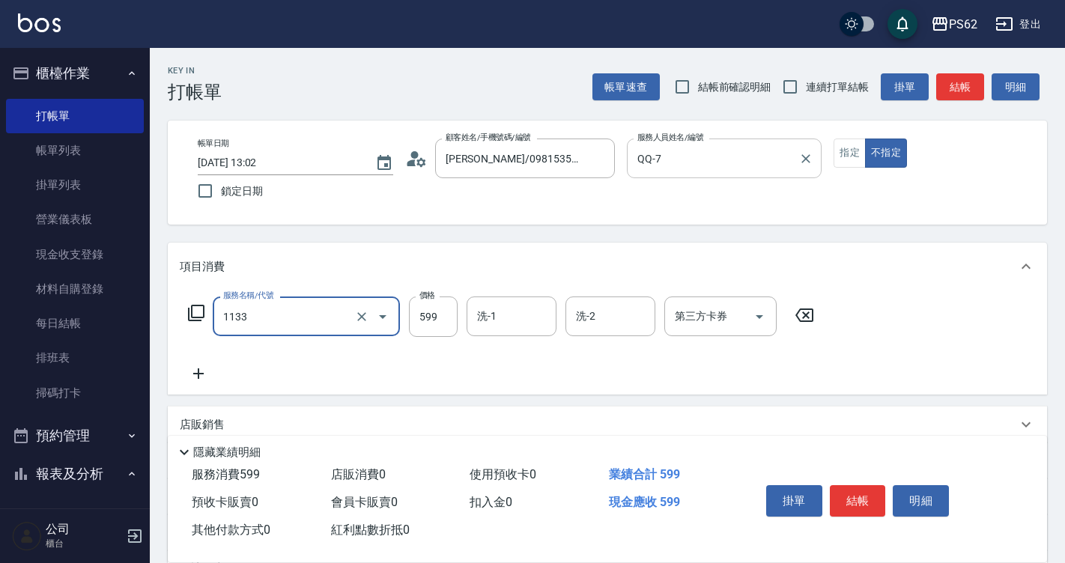
type input "洗剪去角質(1133)"
type input "699"
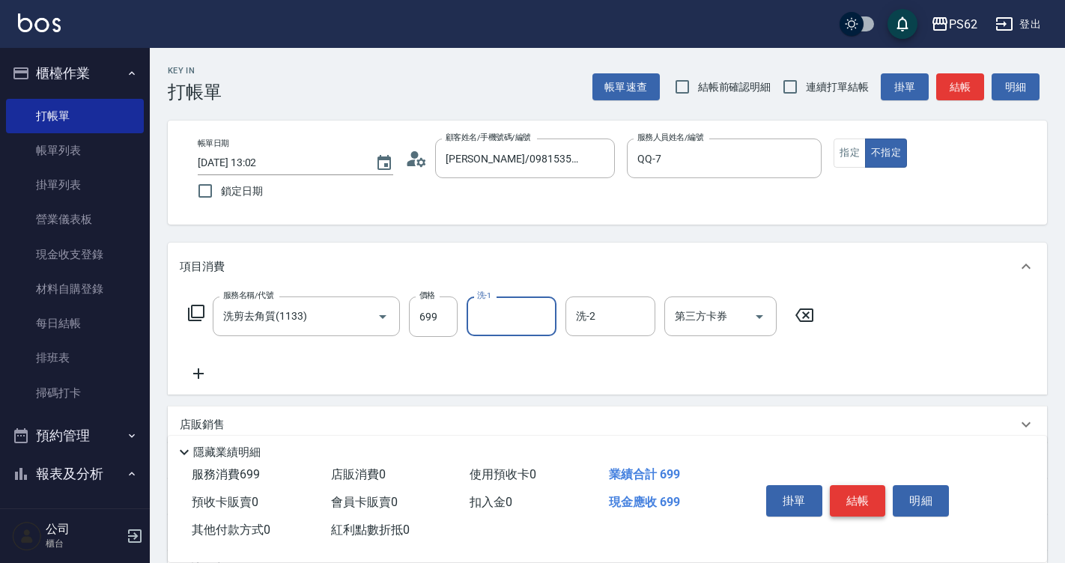
click at [843, 485] on button "結帳" at bounding box center [858, 500] width 56 height 31
